Goal: Transaction & Acquisition: Register for event/course

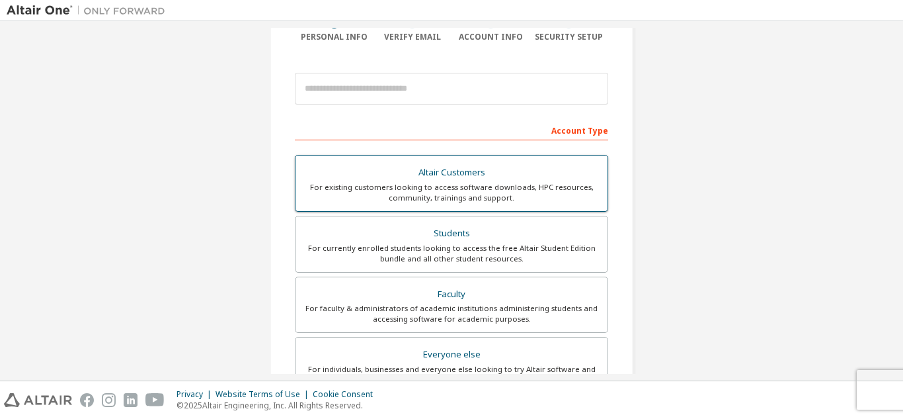
scroll to position [120, 0]
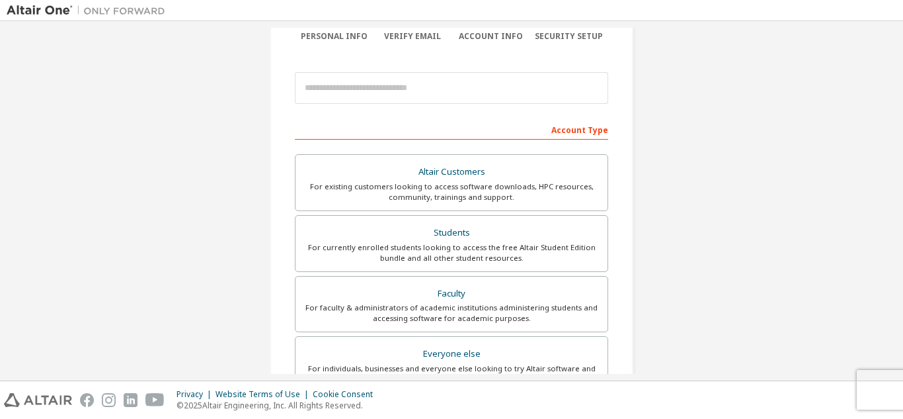
click at [426, 255] on div "For currently enrolled students looking to access the free Altair Student Editi…" at bounding box center [451, 252] width 296 height 21
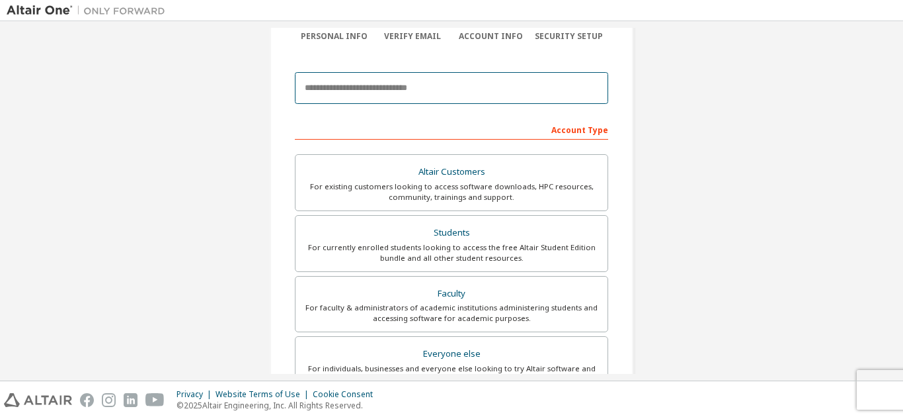
click at [425, 83] on input "email" at bounding box center [451, 88] width 313 height 32
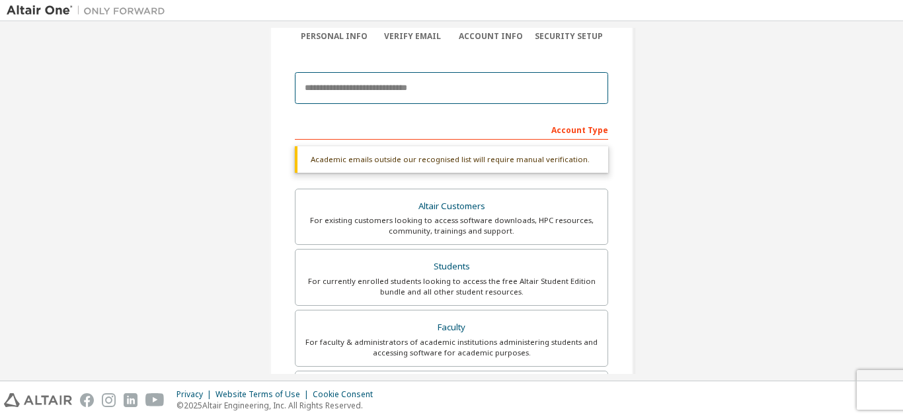
scroll to position [136, 0]
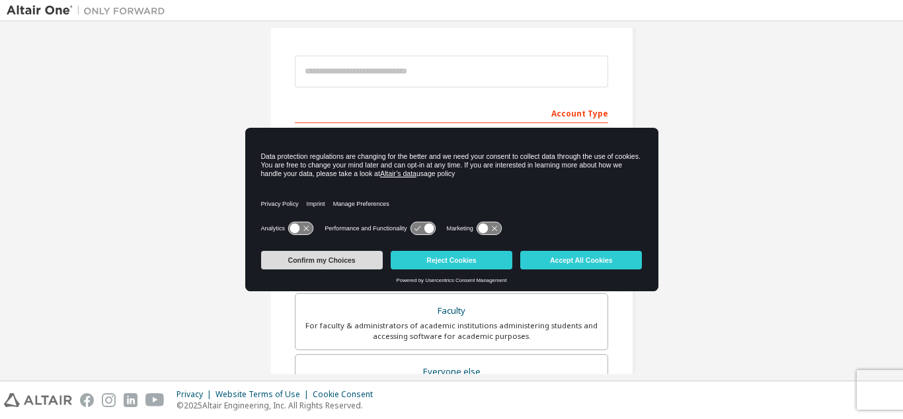
click at [341, 261] on button "Confirm my Choices" at bounding box center [322, 260] width 122 height 19
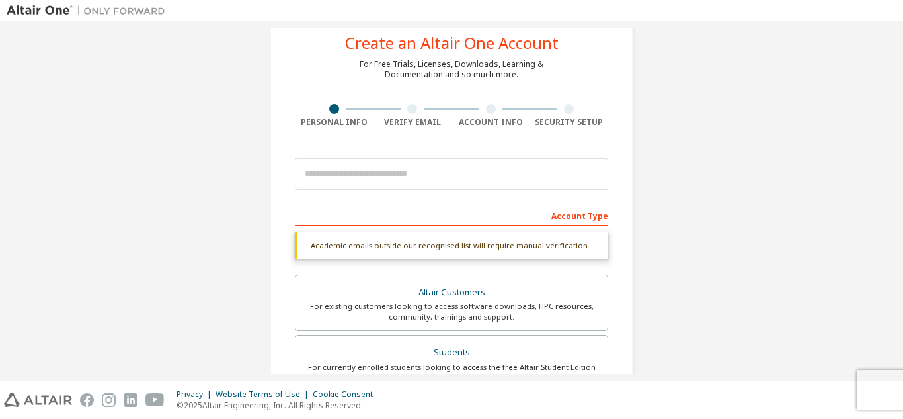
scroll to position [33, 0]
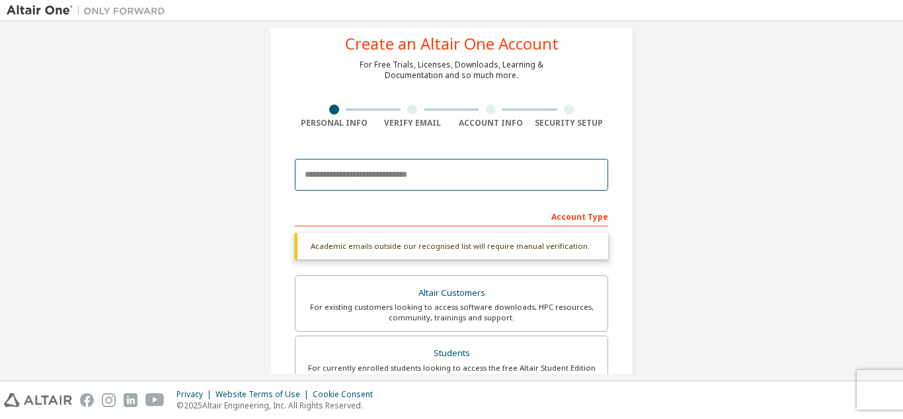
click at [374, 177] on input "email" at bounding box center [451, 175] width 313 height 32
type input "**********"
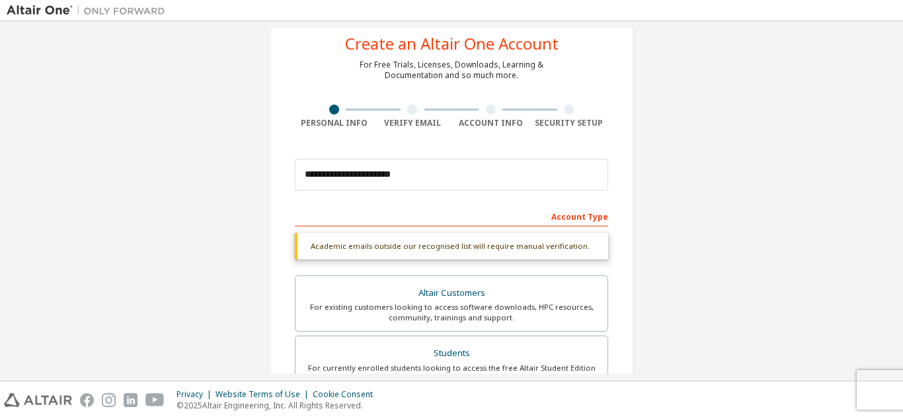
type input "*****"
type input "**********"
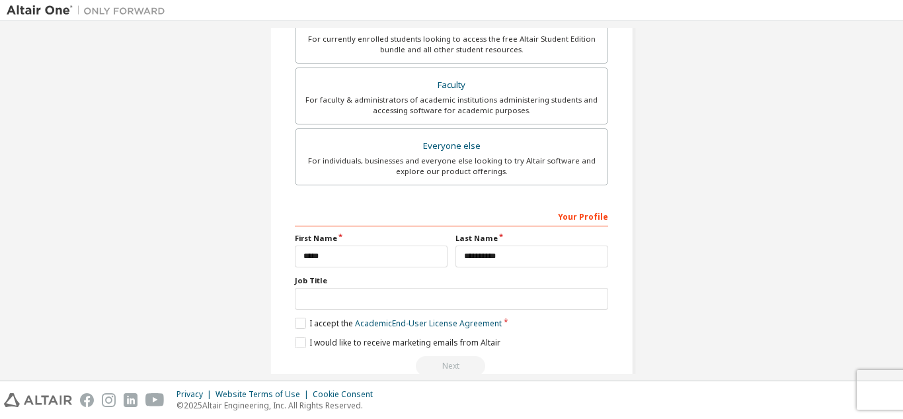
scroll to position [389, 0]
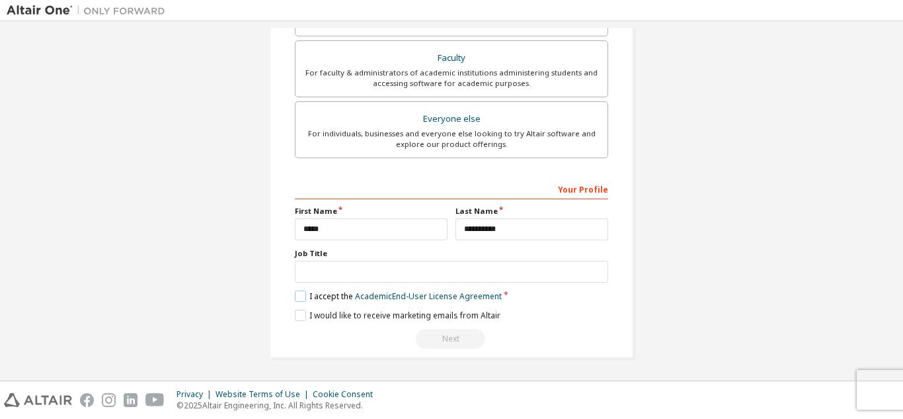
click at [319, 297] on label "I accept the Academic End-User License Agreement" at bounding box center [398, 295] width 207 height 11
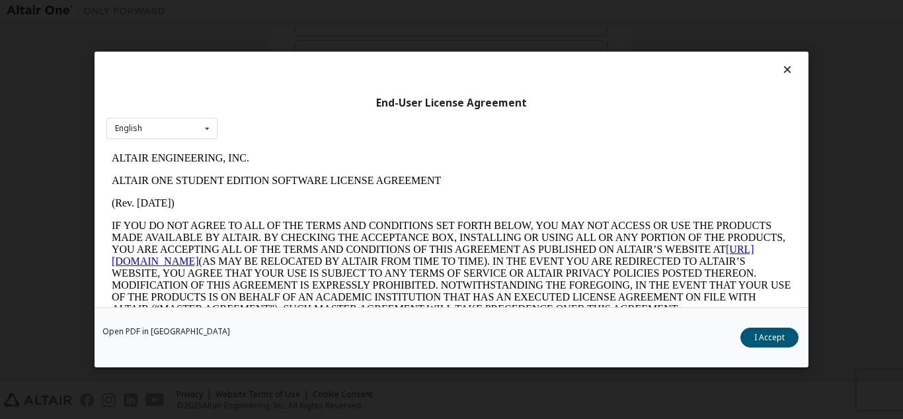
scroll to position [354, 0]
drag, startPoint x: 788, startPoint y: 327, endPoint x: 779, endPoint y: 334, distance: 11.3
click at [779, 334] on div "Open PDF in New Tab I Accept" at bounding box center [452, 337] width 714 height 60
click at [779, 334] on button "I Accept" at bounding box center [770, 337] width 58 height 20
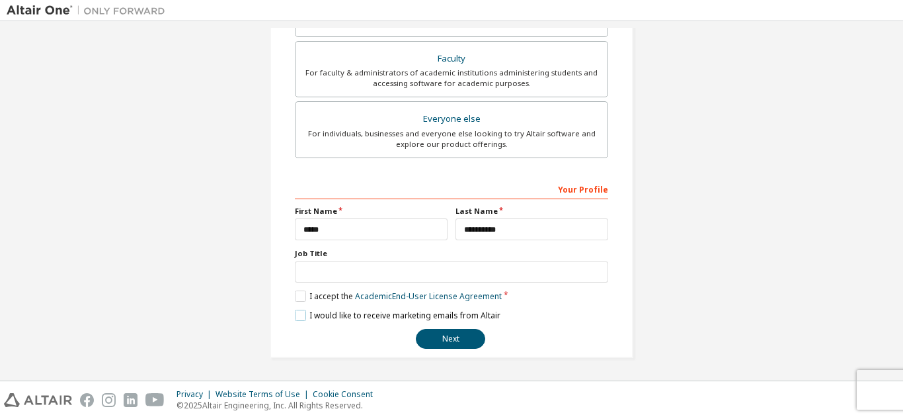
click at [298, 313] on label "I would like to receive marketing emails from Altair" at bounding box center [398, 314] width 206 height 11
click at [442, 337] on button "Next" at bounding box center [450, 339] width 69 height 20
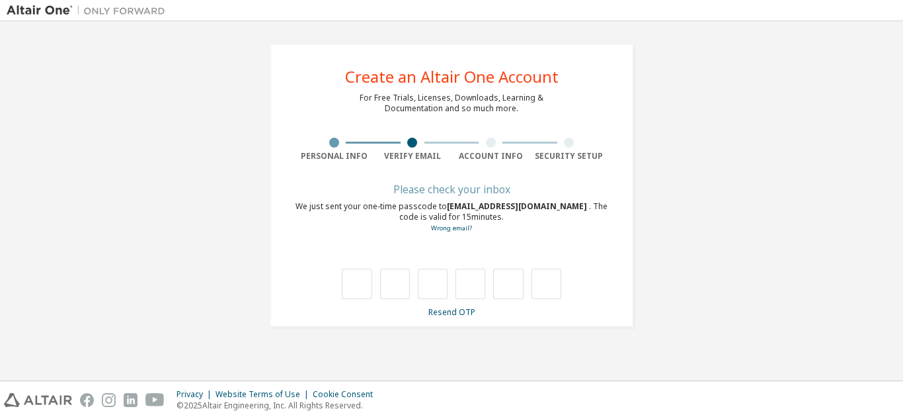
scroll to position [0, 0]
type input "*"
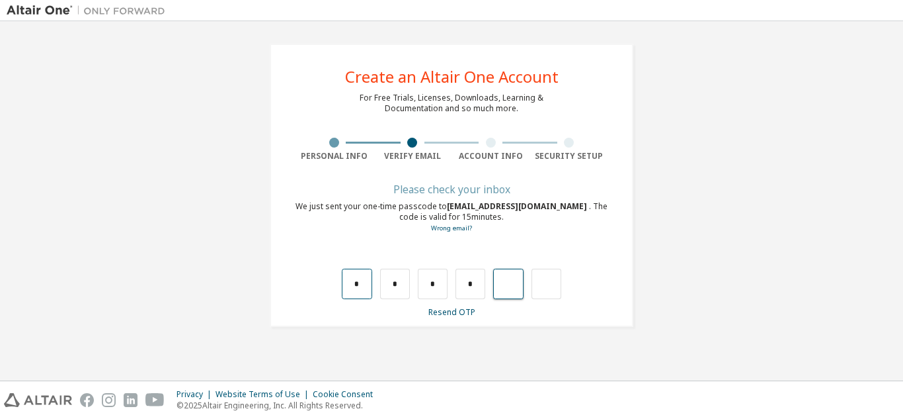
type input "*"
